Goal: Find specific page/section: Find specific page/section

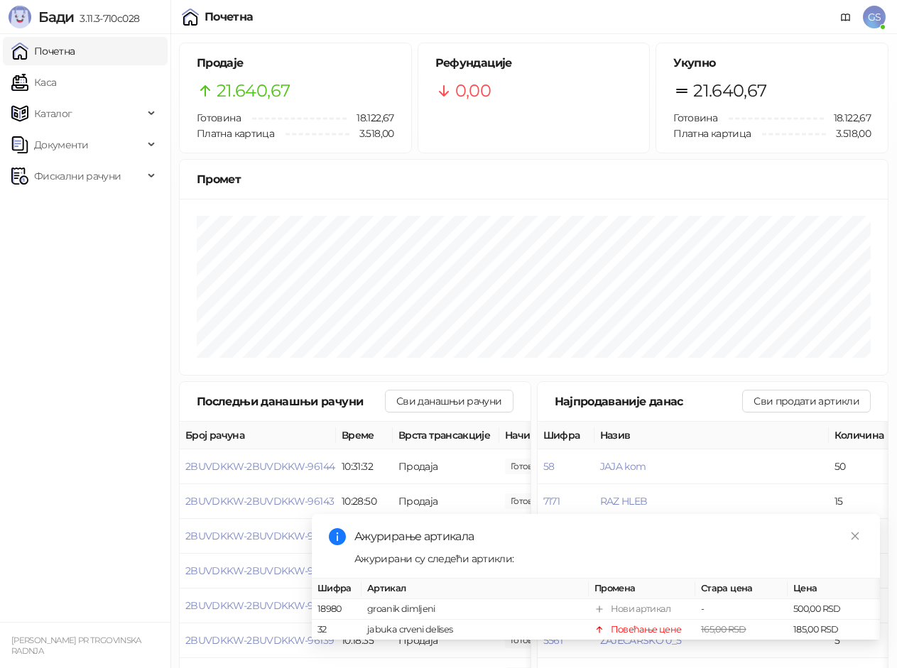
click at [56, 81] on link "Каса" at bounding box center [33, 82] width 45 height 28
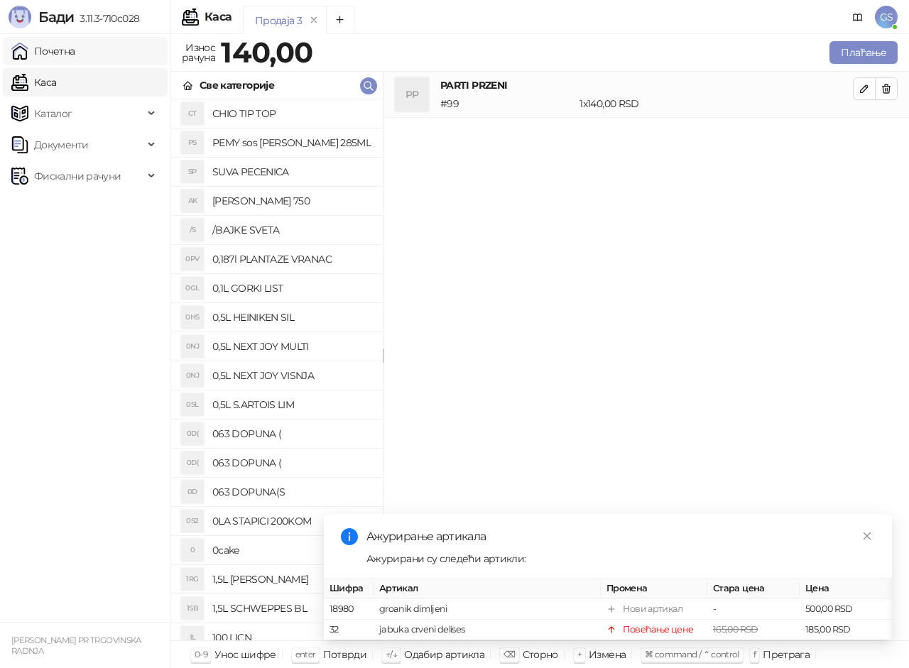
click at [75, 50] on link "Почетна" at bounding box center [43, 51] width 64 height 28
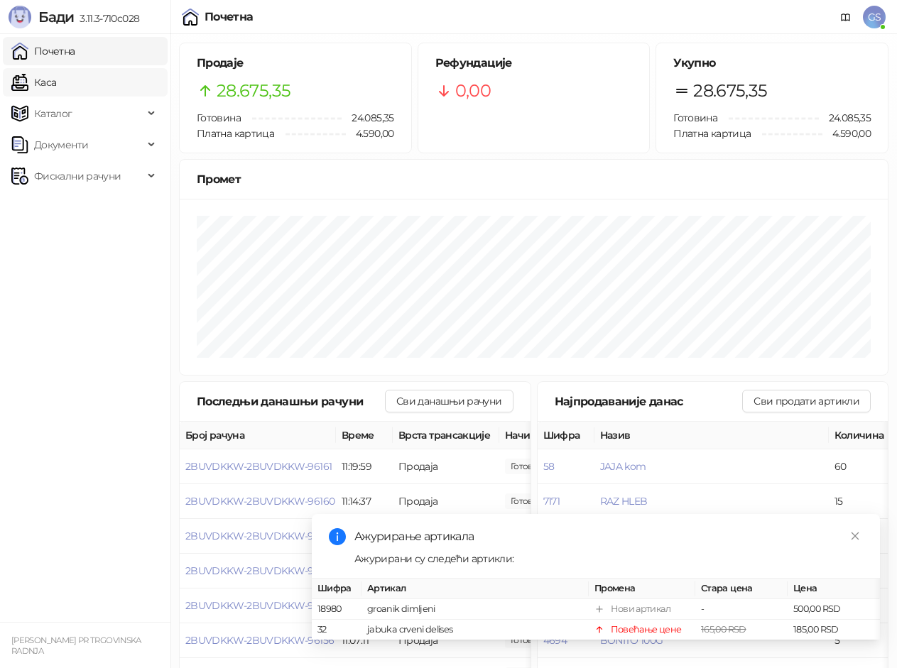
click at [56, 77] on link "Каса" at bounding box center [33, 82] width 45 height 28
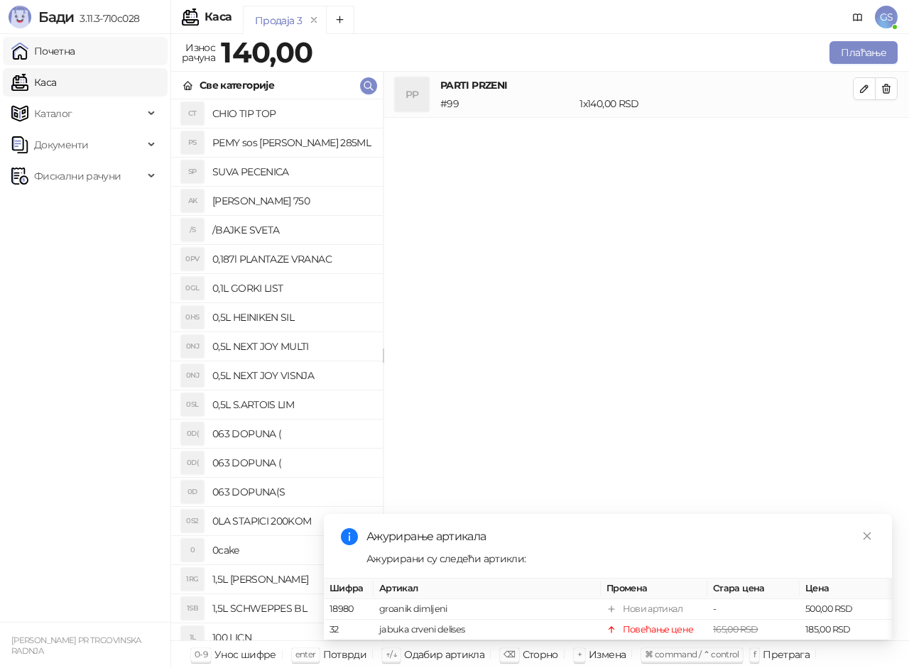
click at [75, 53] on link "Почетна" at bounding box center [43, 51] width 64 height 28
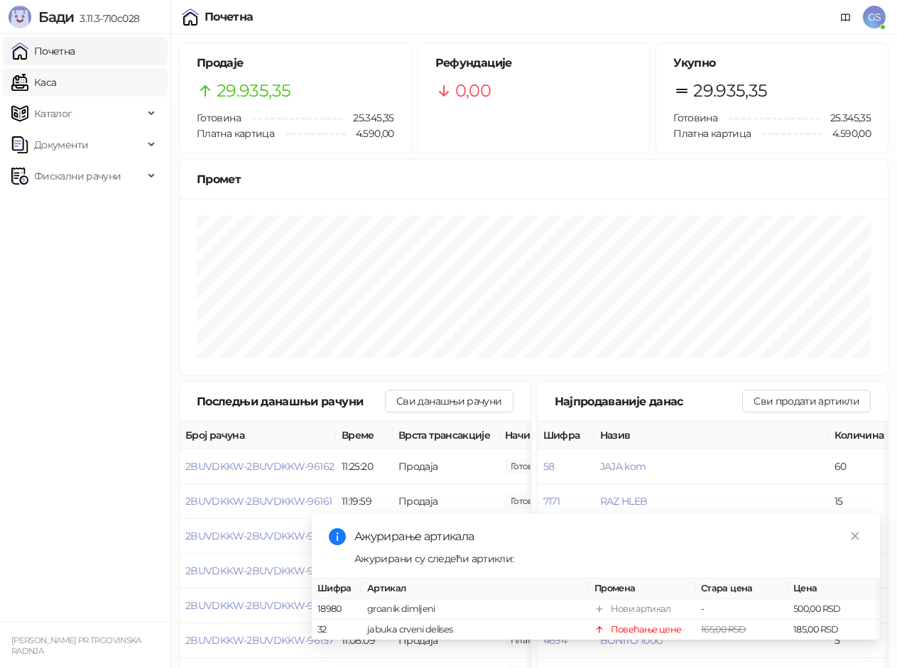
click at [56, 68] on link "Каса" at bounding box center [33, 82] width 45 height 28
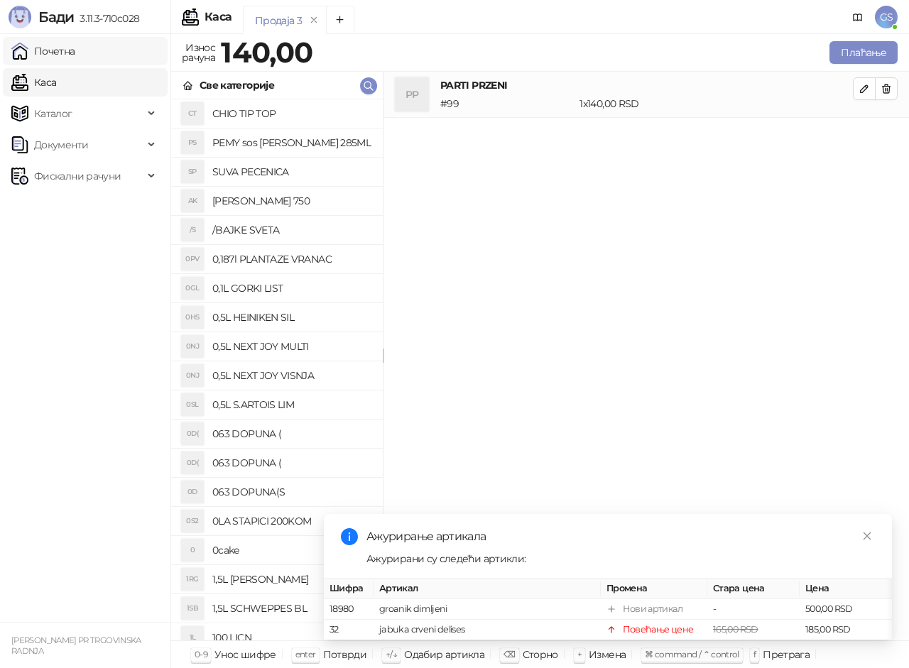
click at [75, 46] on link "Почетна" at bounding box center [43, 51] width 64 height 28
